Goal: Task Accomplishment & Management: Manage account settings

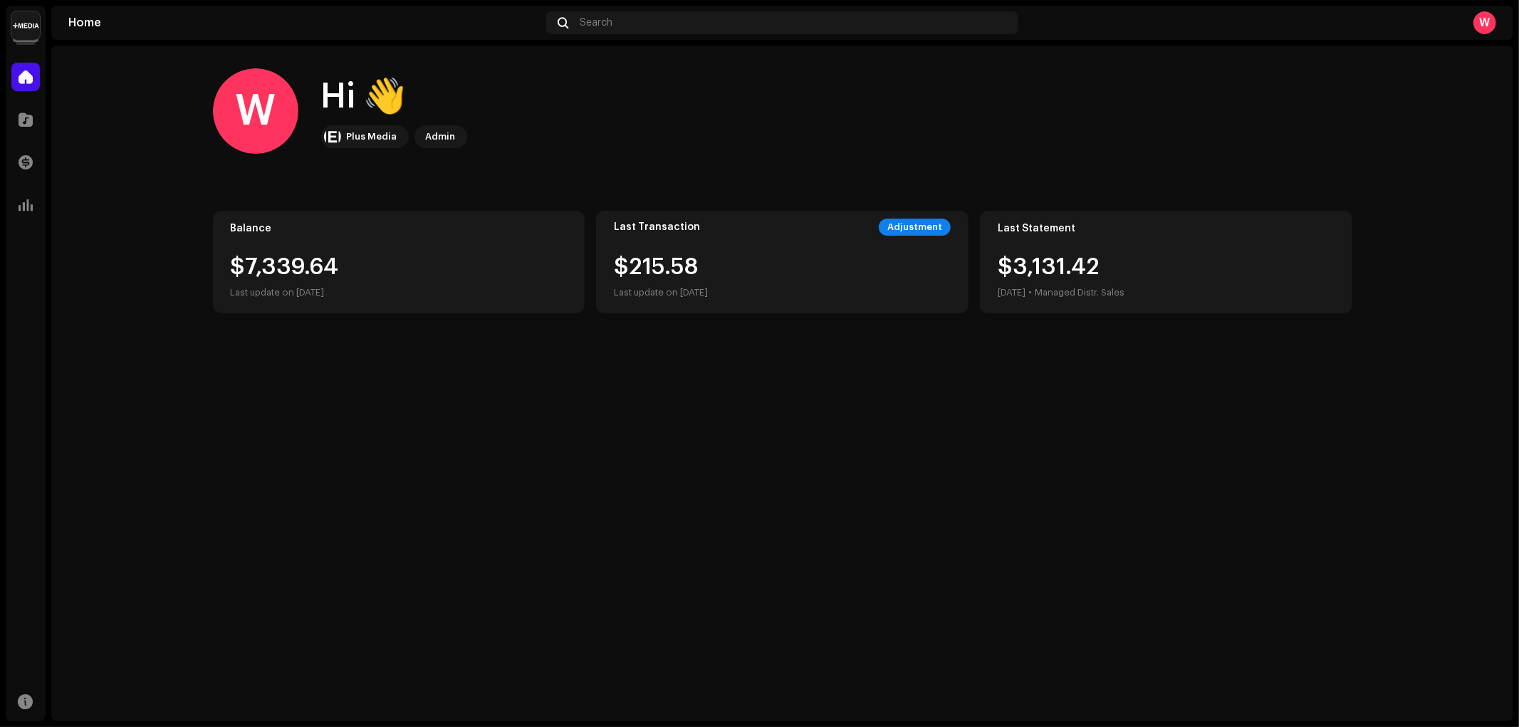
click at [26, 26] on img at bounding box center [25, 25] width 28 height 28
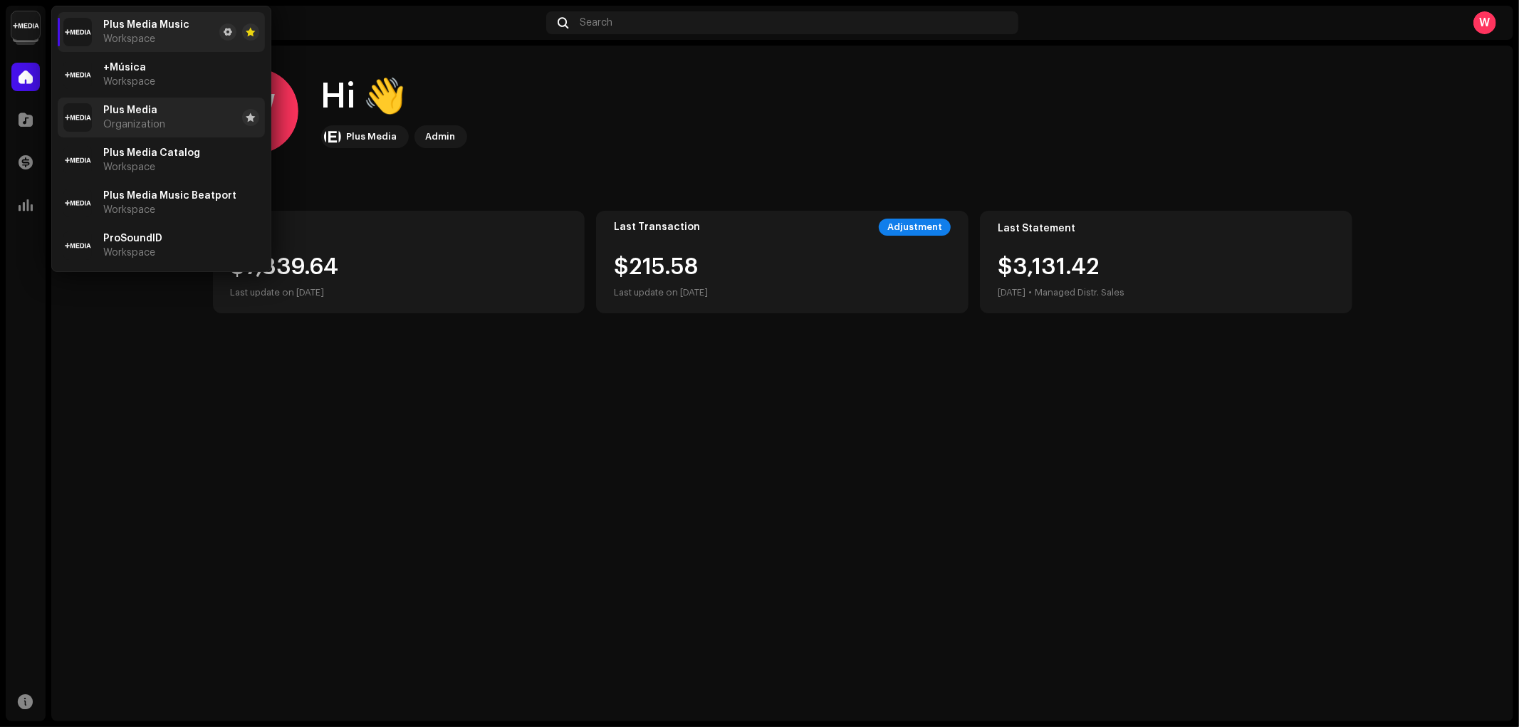
click at [172, 112] on li "Plus Media Organization" at bounding box center [161, 118] width 207 height 40
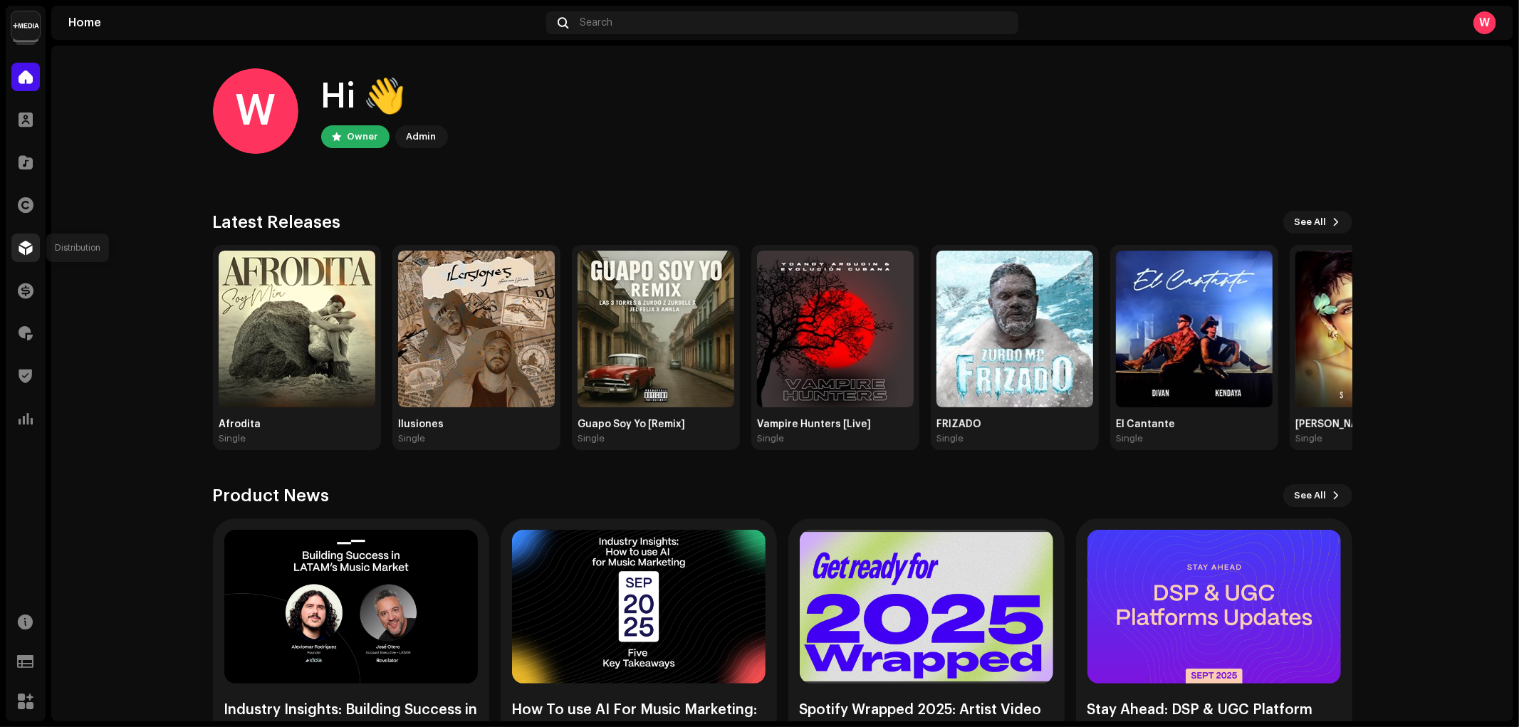
click at [25, 246] on span at bounding box center [26, 247] width 14 height 11
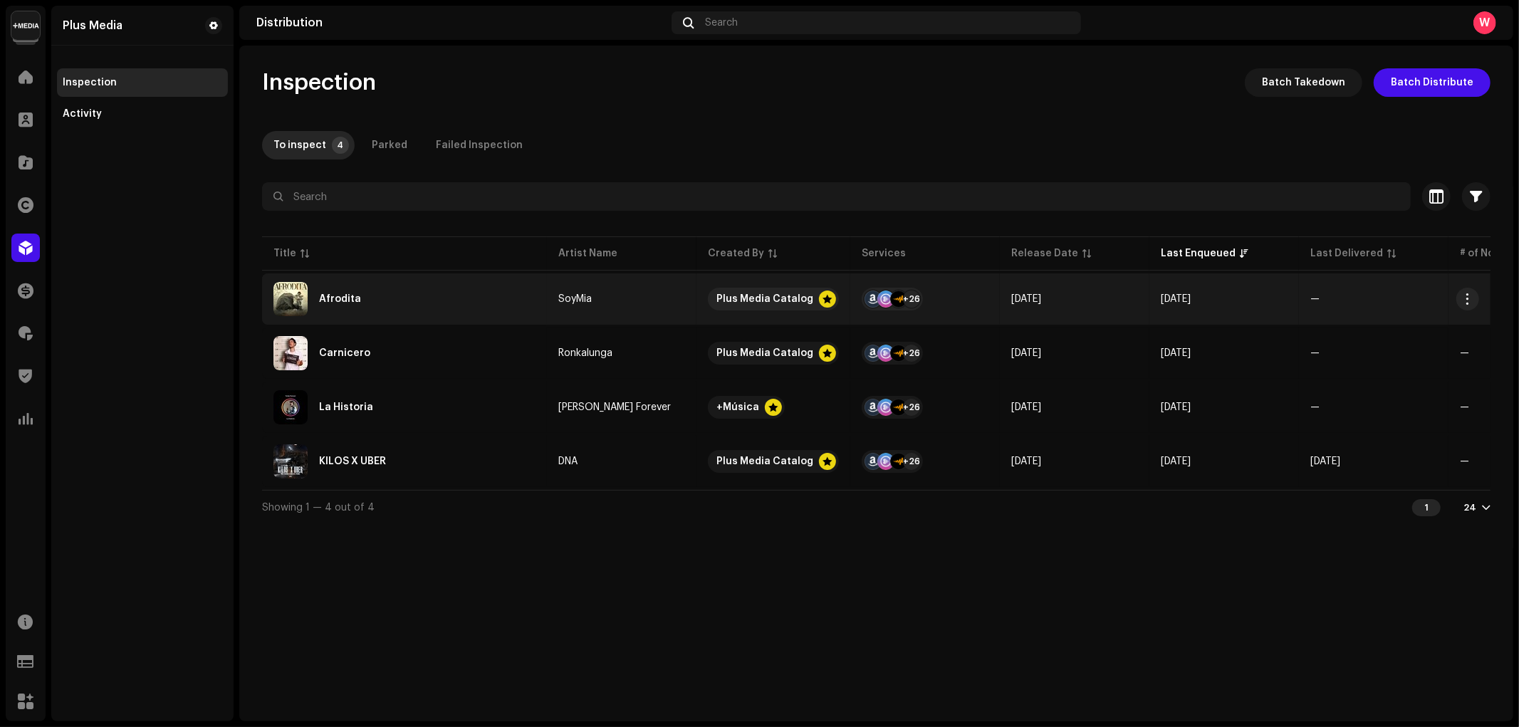
click at [403, 295] on div "Afrodita" at bounding box center [404, 299] width 262 height 34
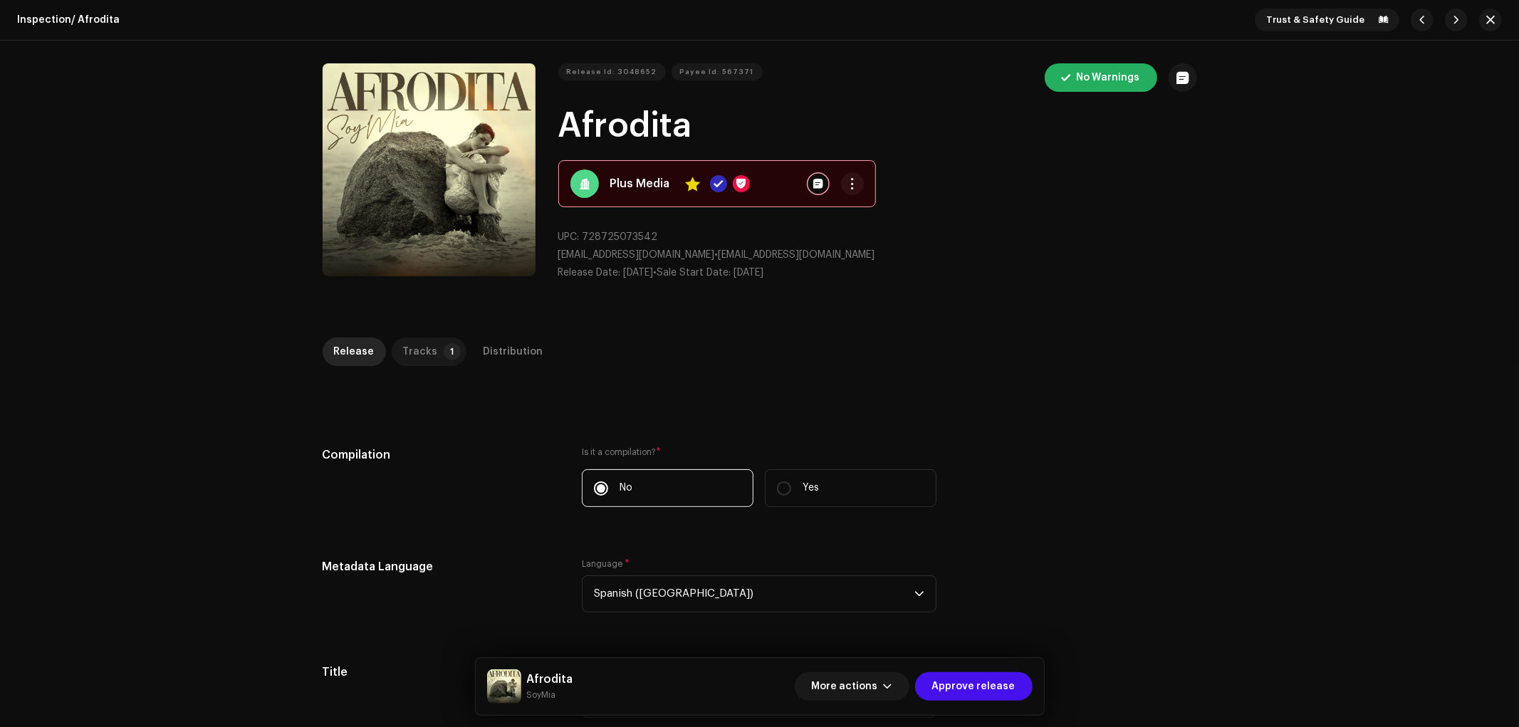
click at [414, 345] on div "Tracks" at bounding box center [420, 352] width 35 height 28
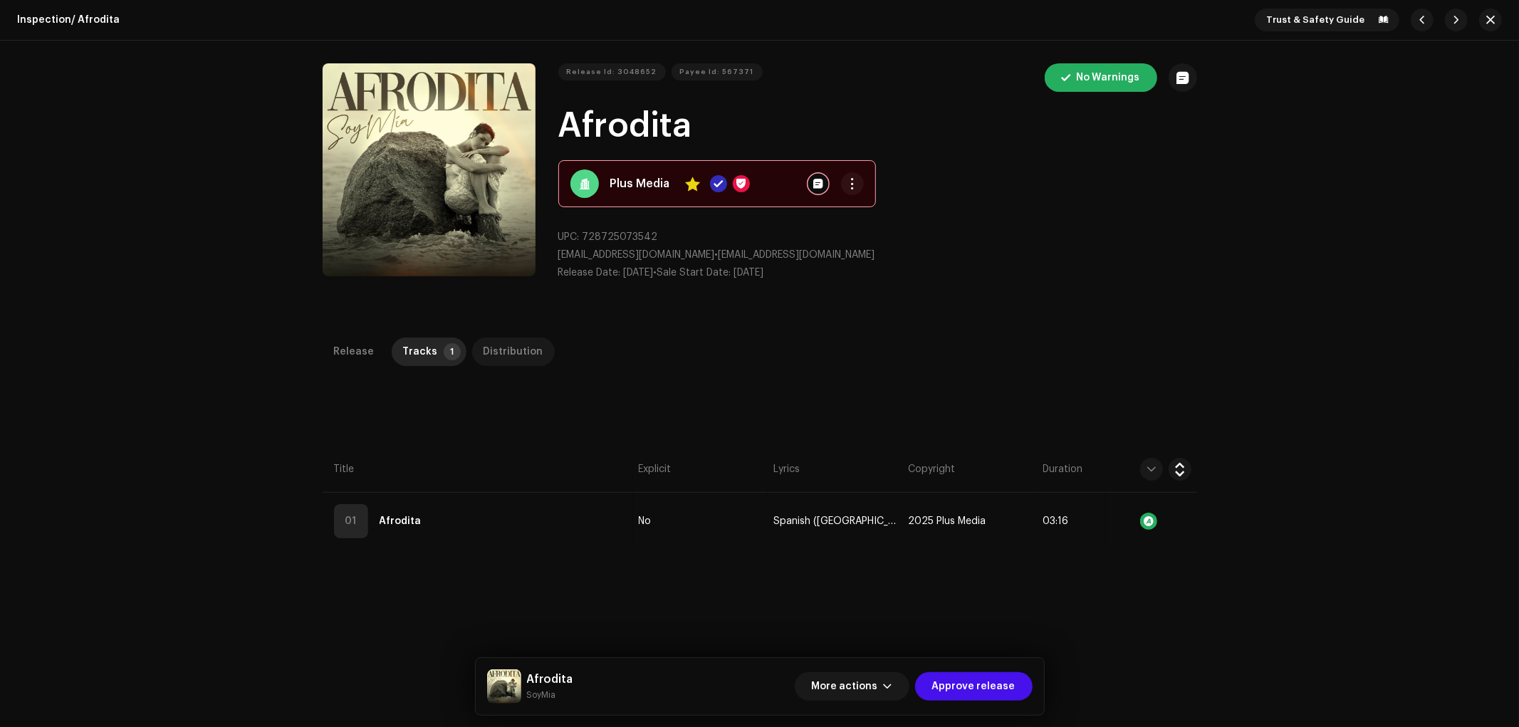
click at [516, 358] on div "Distribution" at bounding box center [514, 352] width 60 height 28
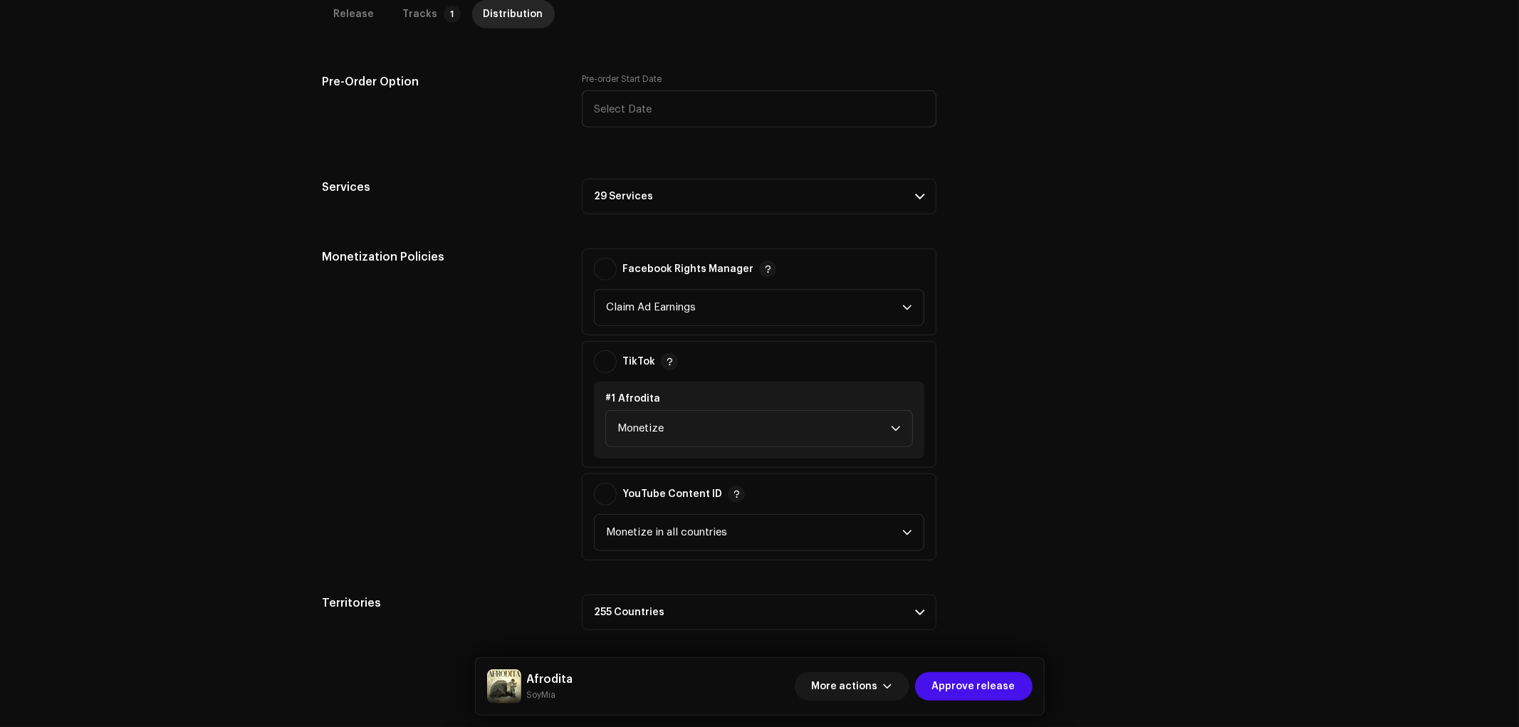
scroll to position [639, 0]
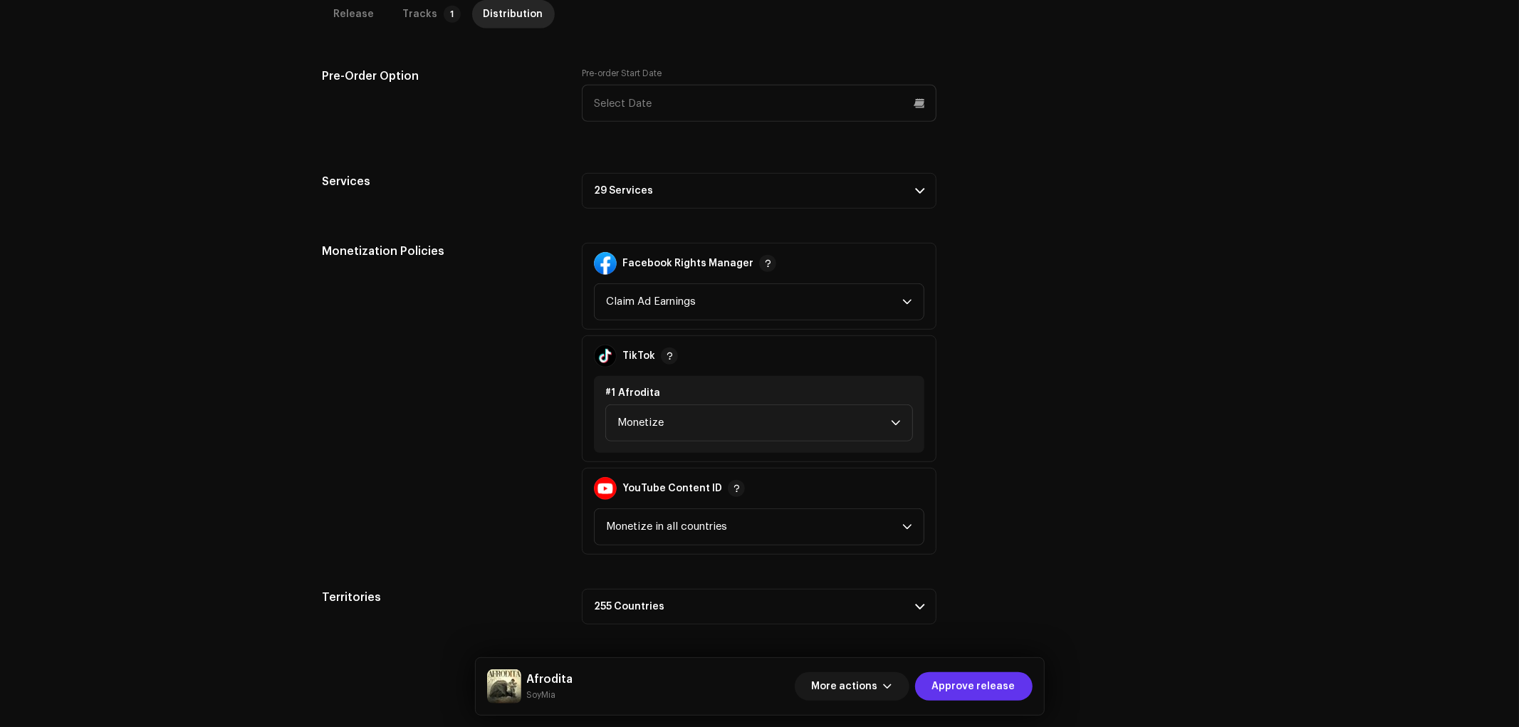
click at [970, 679] on span "Approve release" at bounding box center [973, 686] width 83 height 28
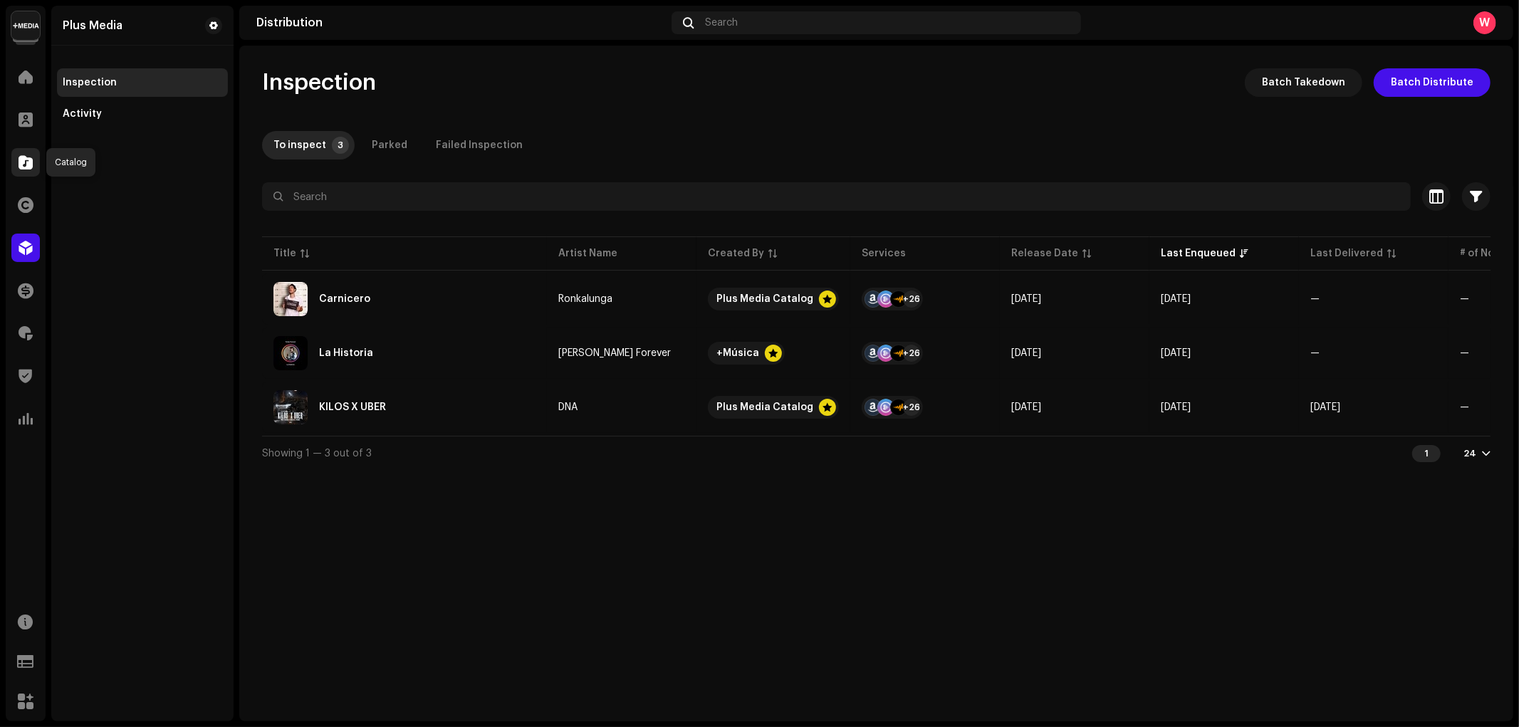
click at [20, 167] on span at bounding box center [26, 162] width 14 height 11
